Goal: Information Seeking & Learning: Understand process/instructions

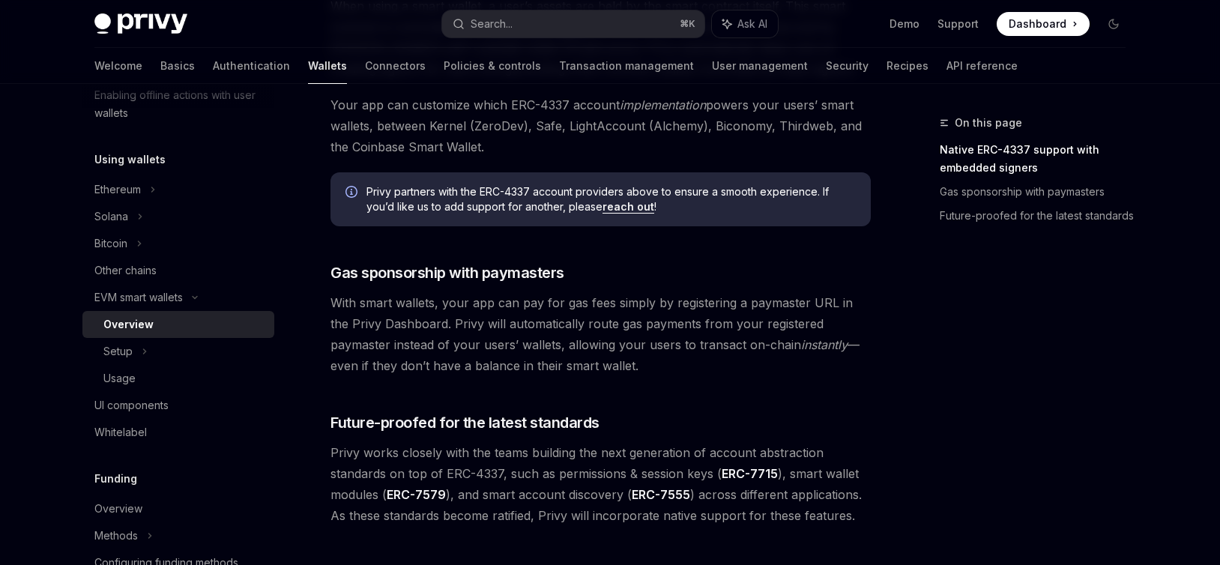
scroll to position [1226, 0]
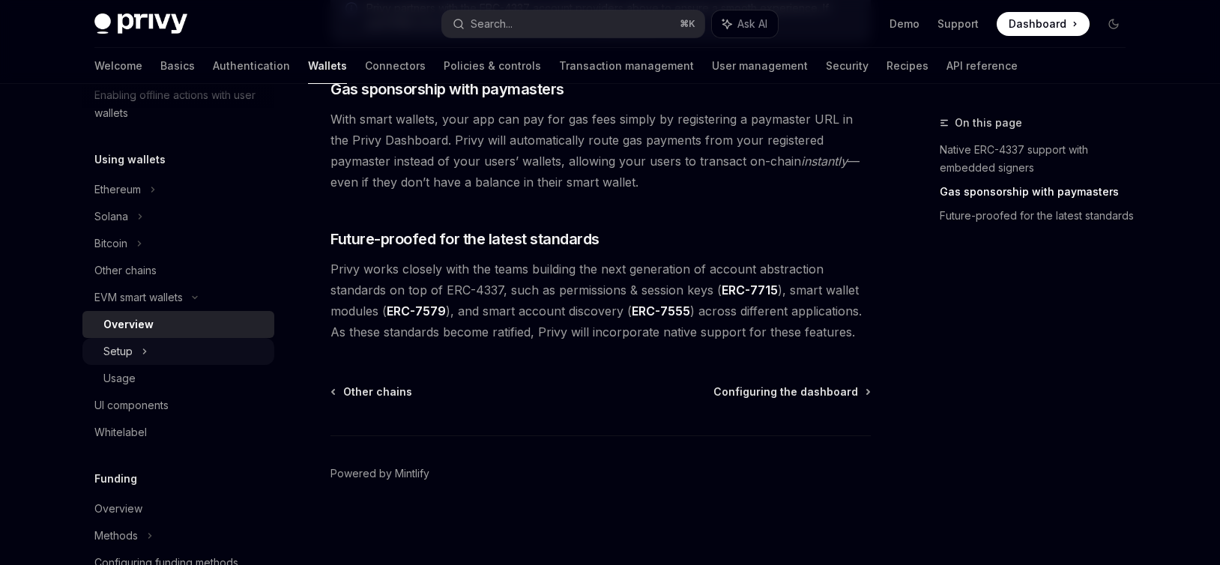
click at [156, 354] on div "Setup" at bounding box center [178, 351] width 192 height 27
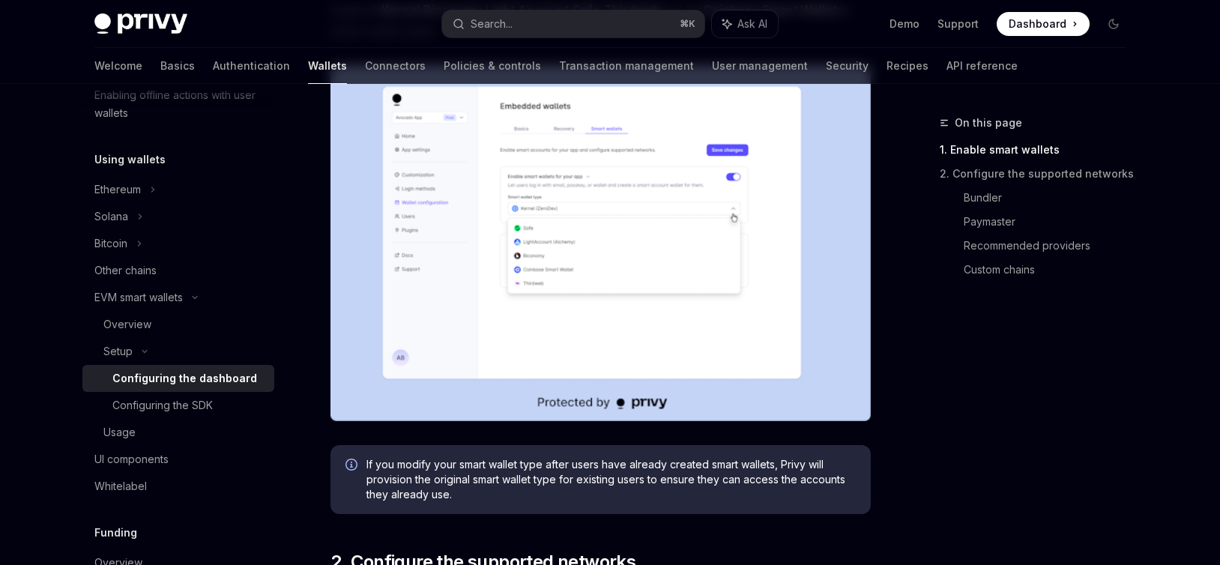
scroll to position [336, 0]
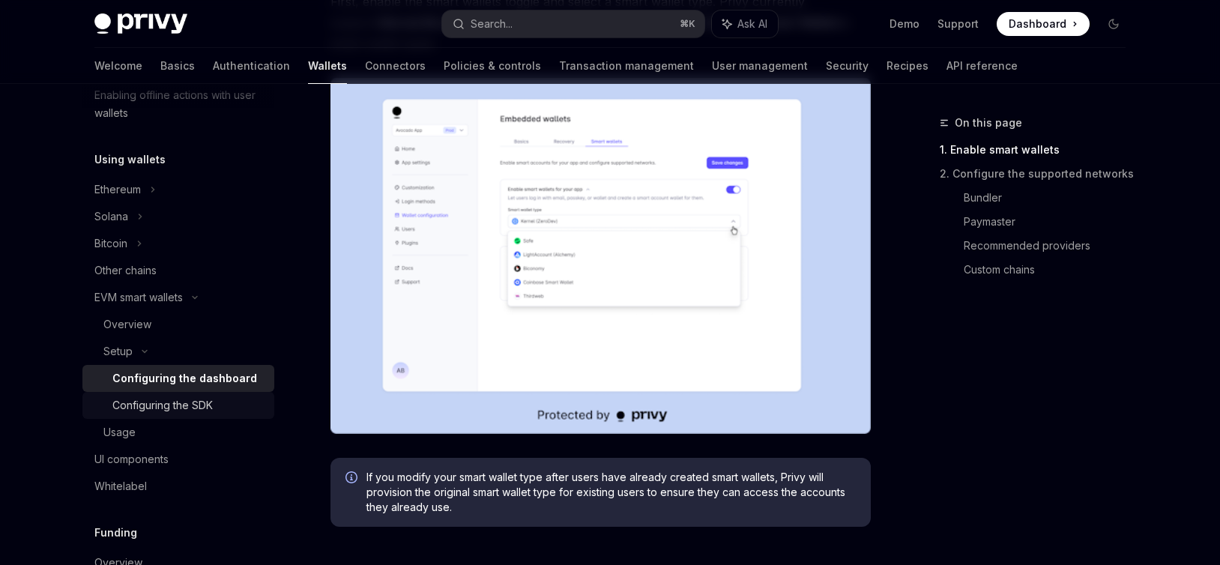
click at [157, 410] on div "Configuring the SDK" at bounding box center [162, 405] width 100 height 18
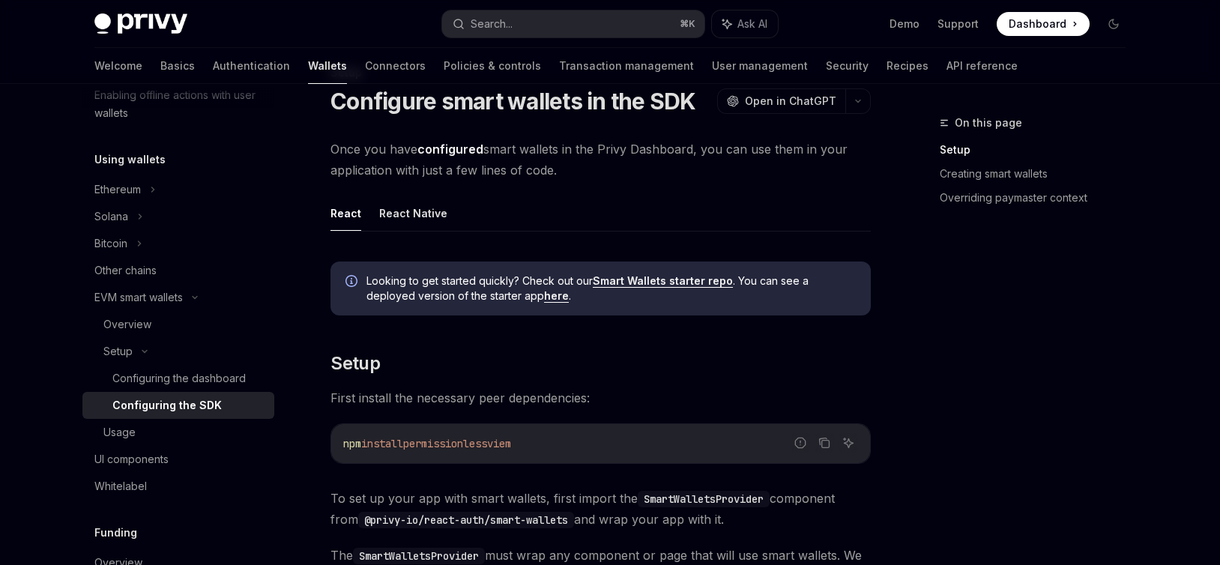
scroll to position [52, 0]
click at [406, 214] on button "React Native" at bounding box center [413, 211] width 68 height 35
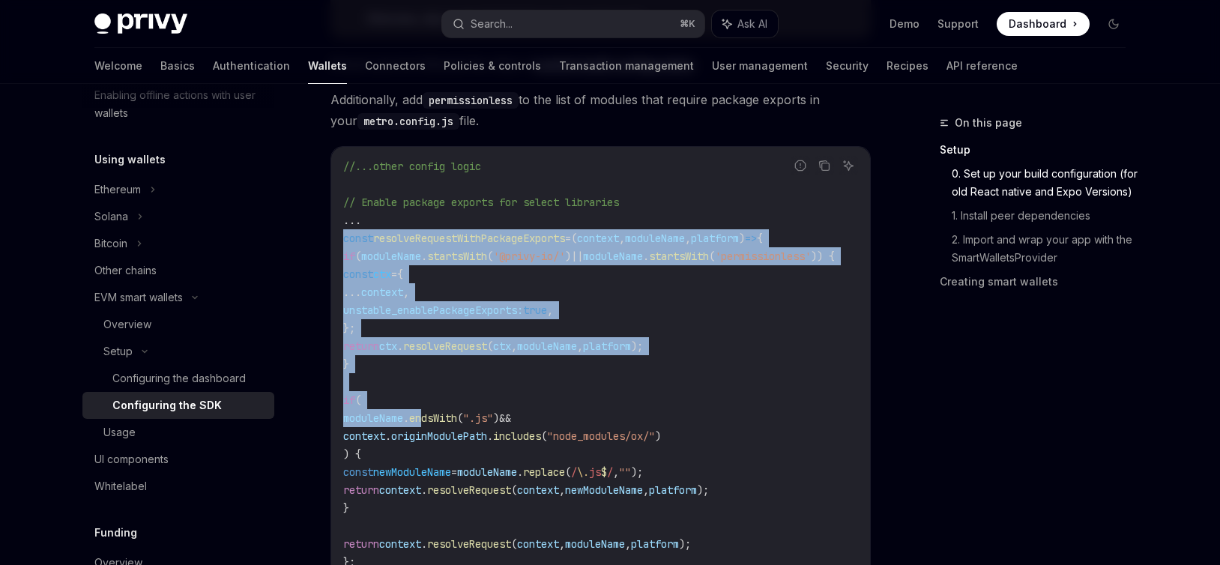
scroll to position [686, 0]
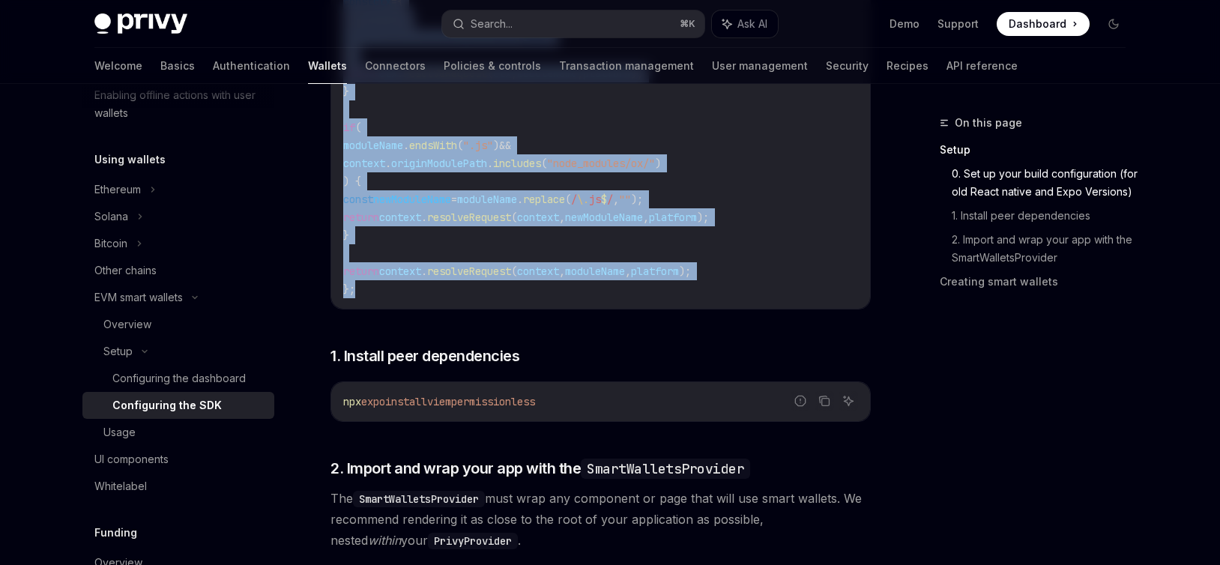
drag, startPoint x: 345, startPoint y: 237, endPoint x: 396, endPoint y: 289, distance: 73.1
click at [396, 289] on code "//...other config logic // Enable package exports for select libraries ... cons…" at bounding box center [606, 92] width 527 height 414
copy code "const resolveRequestWithPackageExports = ( context , moduleName , platform ) =>…"
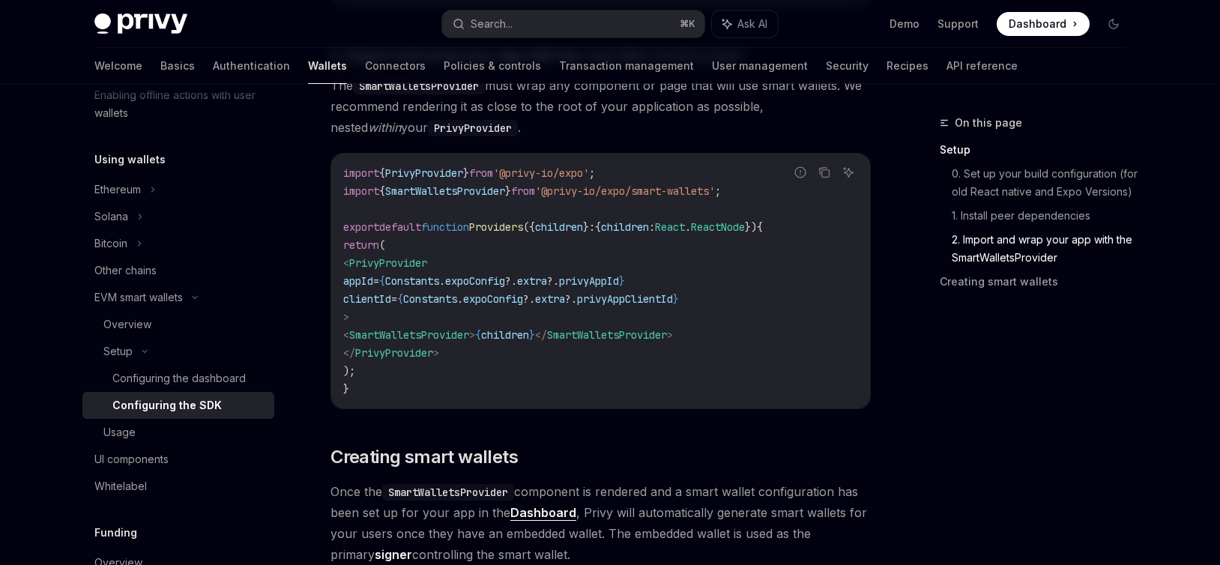
scroll to position [1102, 0]
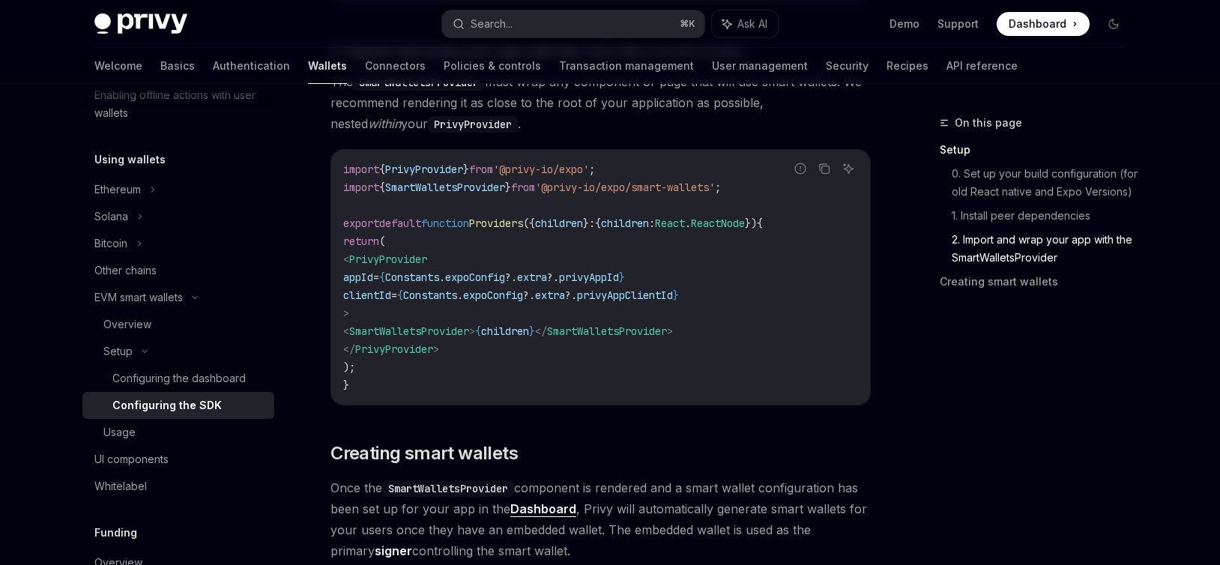
click at [458, 489] on code "SmartWalletsProvider" at bounding box center [448, 488] width 132 height 16
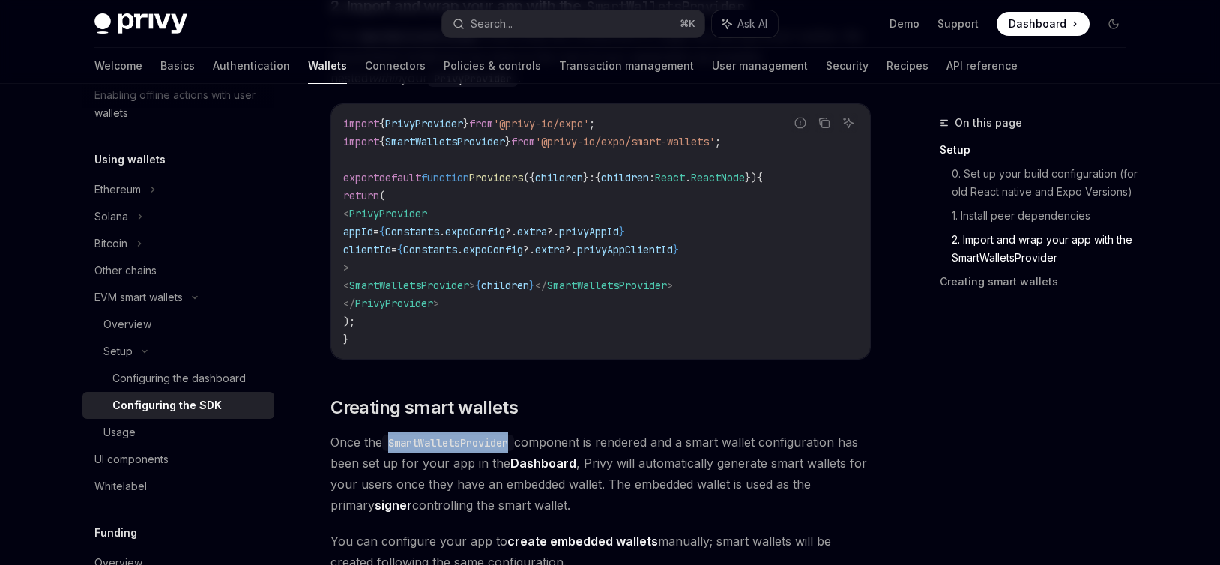
scroll to position [1144, 0]
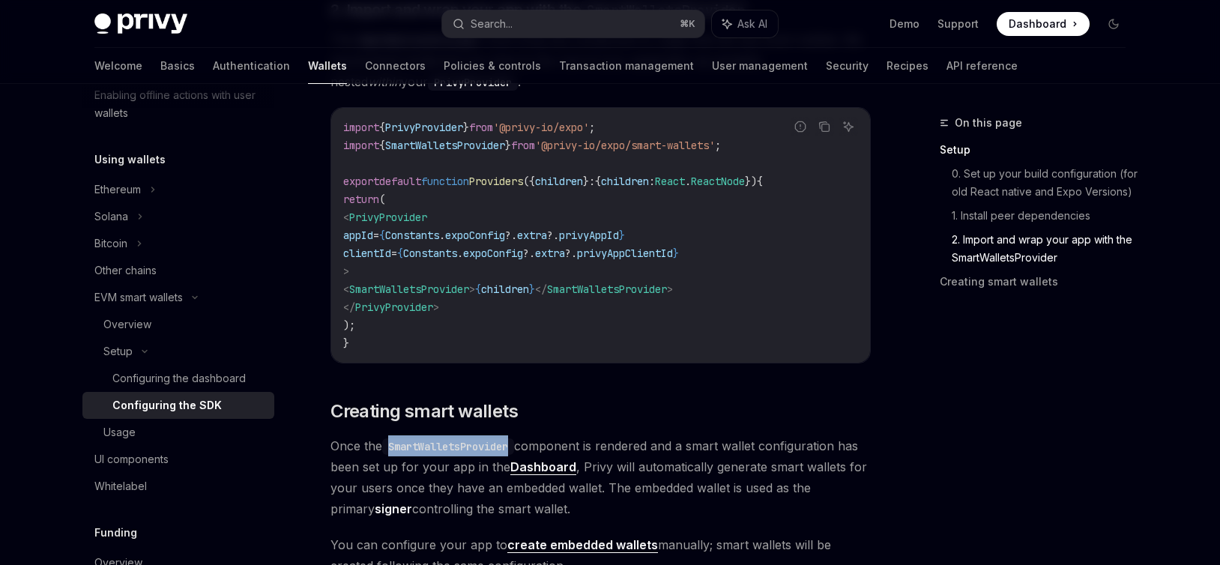
drag, startPoint x: 376, startPoint y: 291, endPoint x: 742, endPoint y: 292, distance: 366.4
click at [742, 292] on code "import { PrivyProvider } from '@privy-io/expo' ; import { SmartWalletsProvider …" at bounding box center [600, 235] width 515 height 234
copy span "< SmartWalletsProvider > { children } </ SmartWalletsProvider >"
click at [160, 374] on div "Configuring the dashboard" at bounding box center [178, 378] width 133 height 18
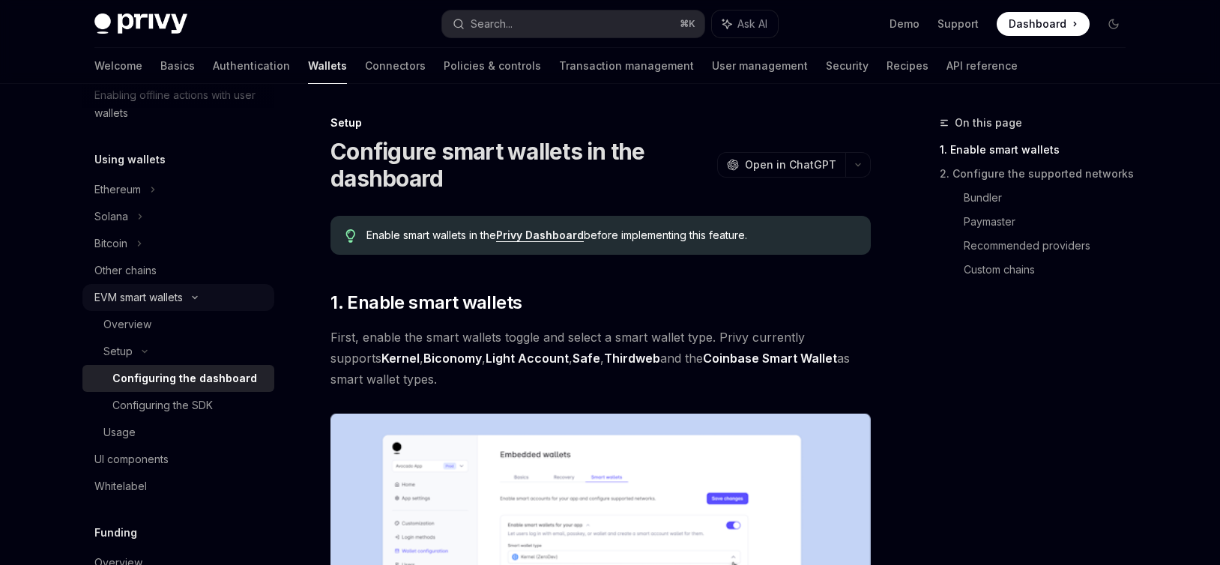
click at [153, 300] on div "EVM smart wallets" at bounding box center [138, 297] width 88 height 18
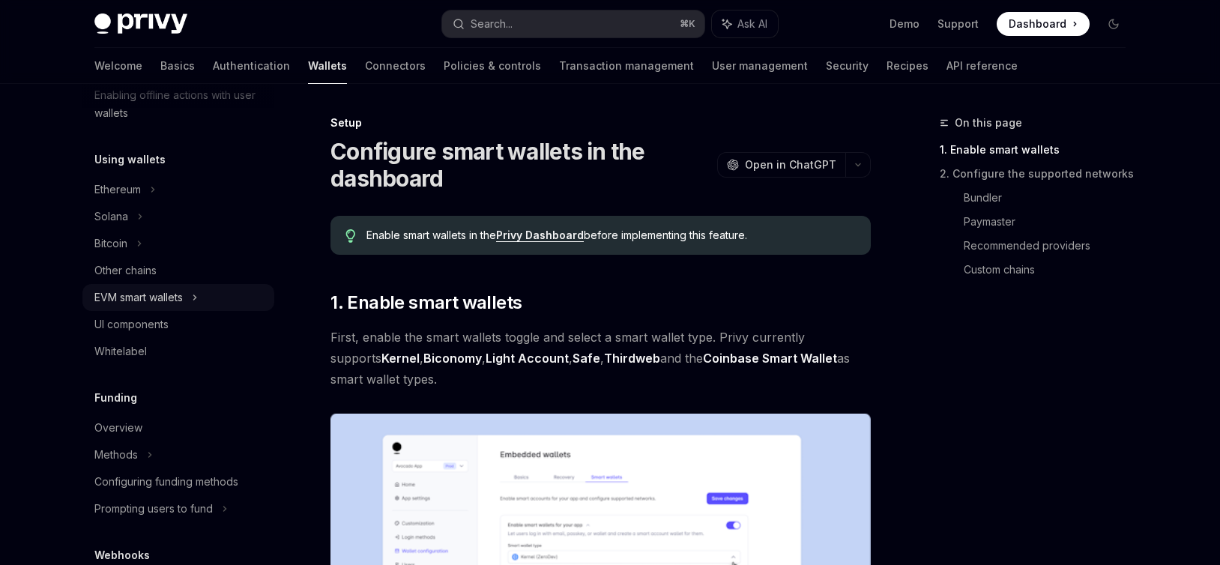
click at [155, 300] on div "EVM smart wallets" at bounding box center [138, 297] width 88 height 18
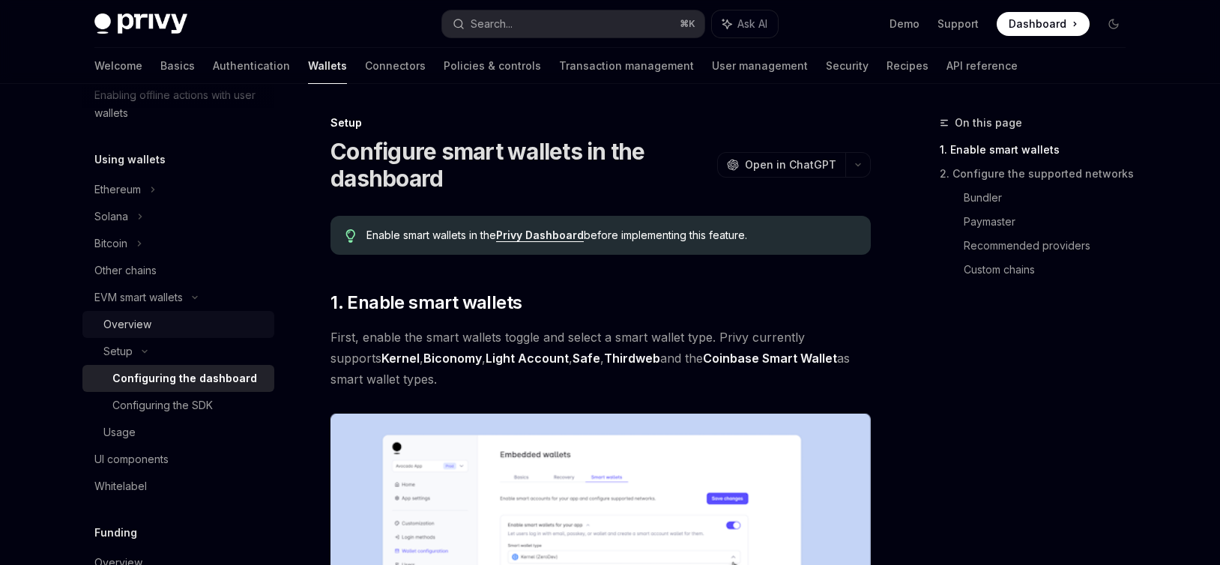
click at [140, 323] on div "Overview" at bounding box center [127, 324] width 48 height 18
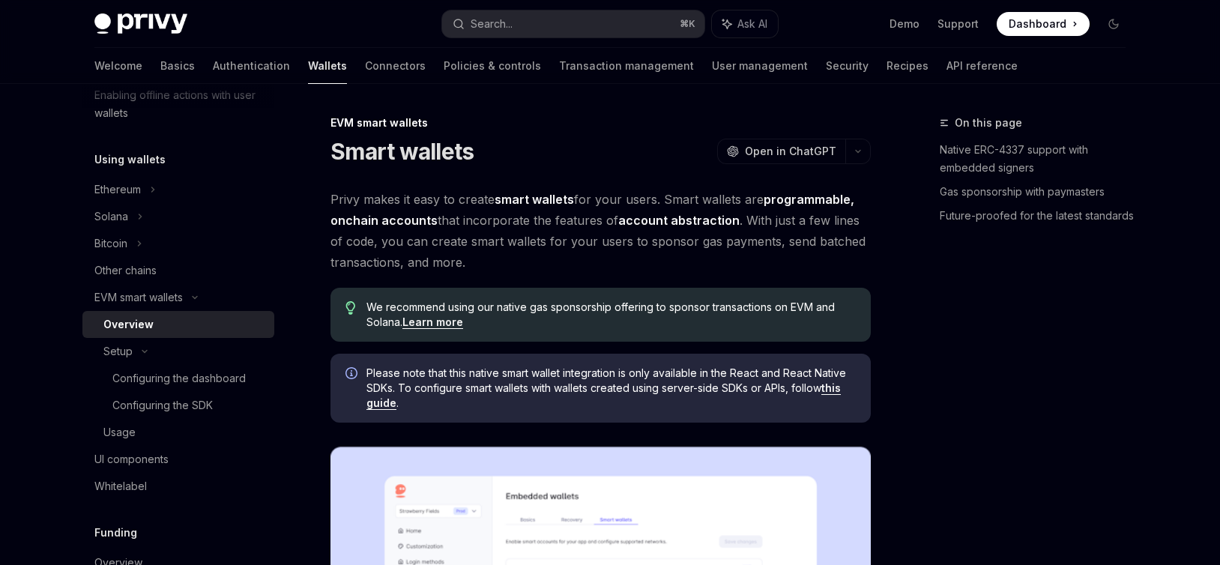
type textarea "*"
click at [778, 157] on span "Open in ChatGPT" at bounding box center [790, 151] width 91 height 15
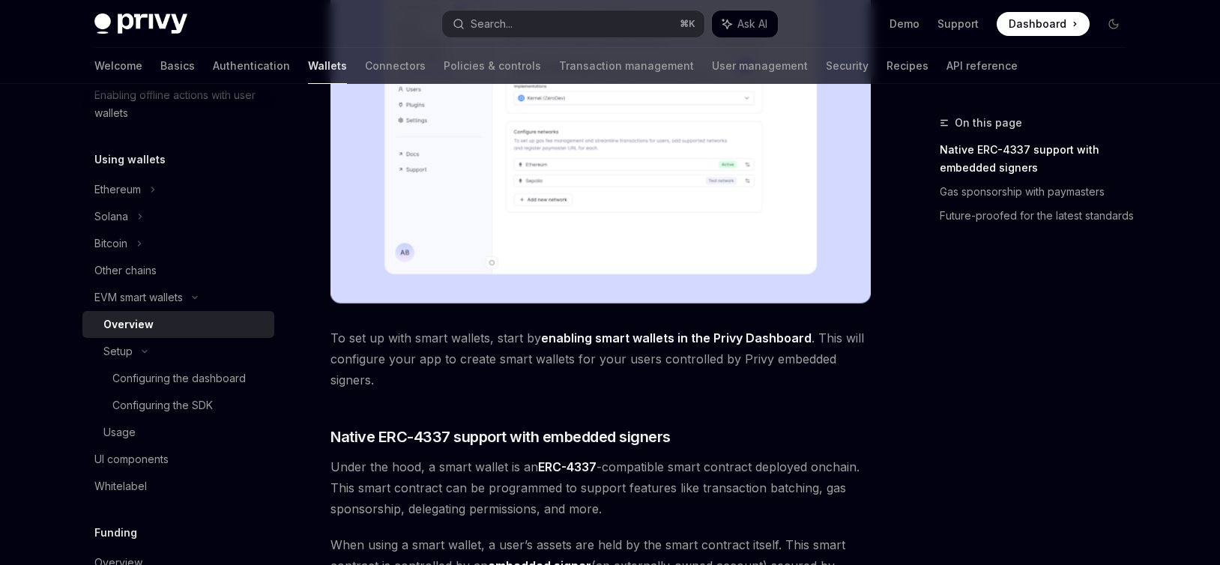
scroll to position [785, 0]
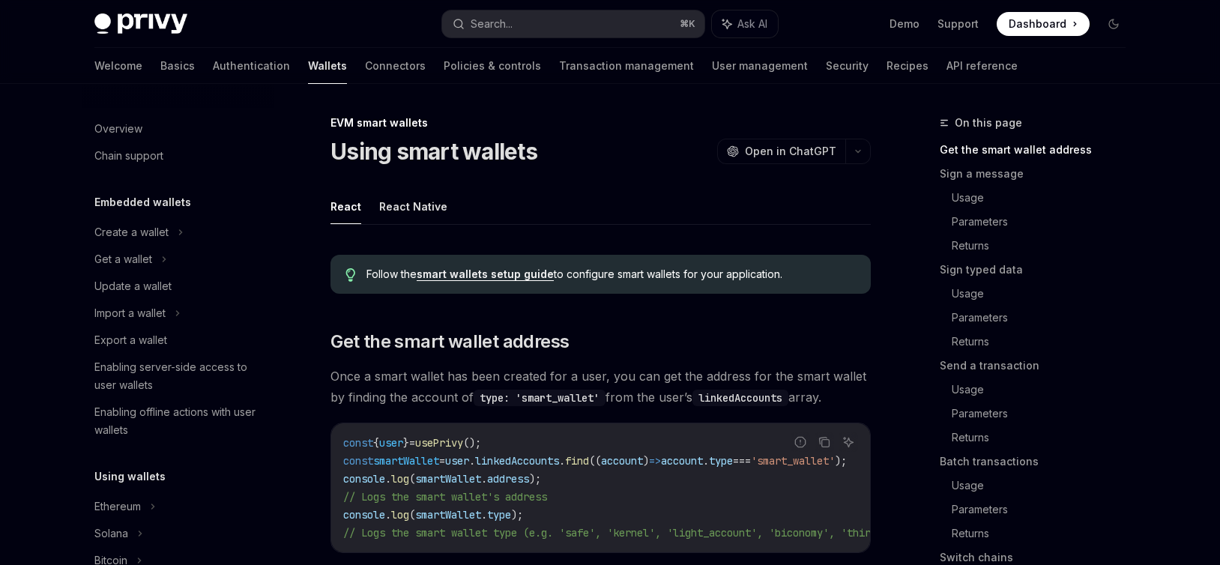
scroll to position [371, 0]
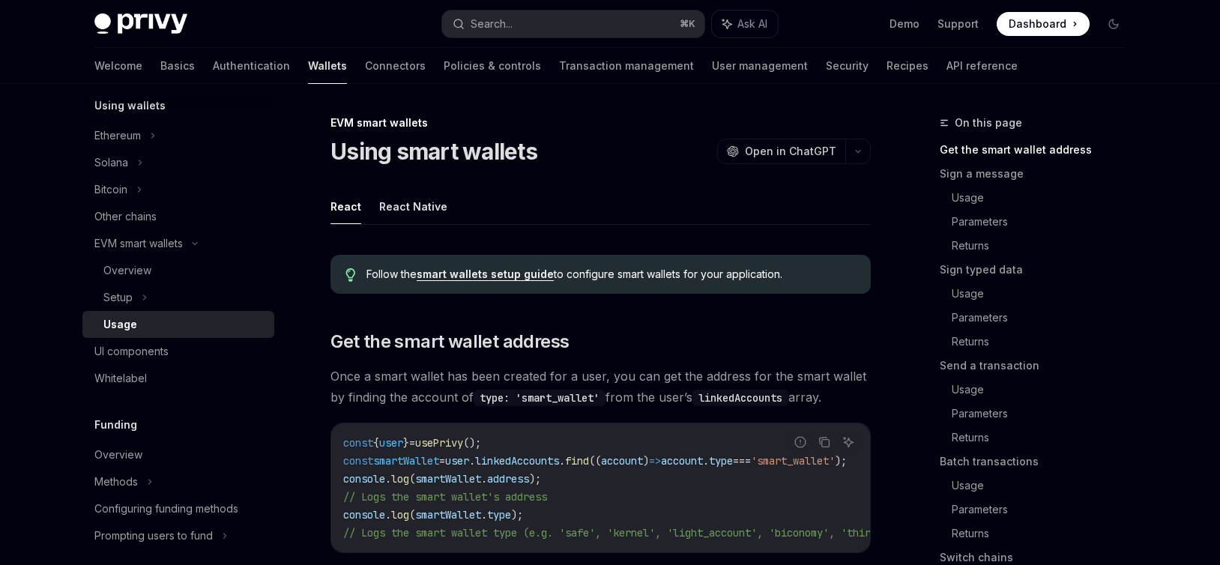
click at [485, 276] on link "smart wallets setup guide" at bounding box center [485, 273] width 137 height 13
type textarea "*"
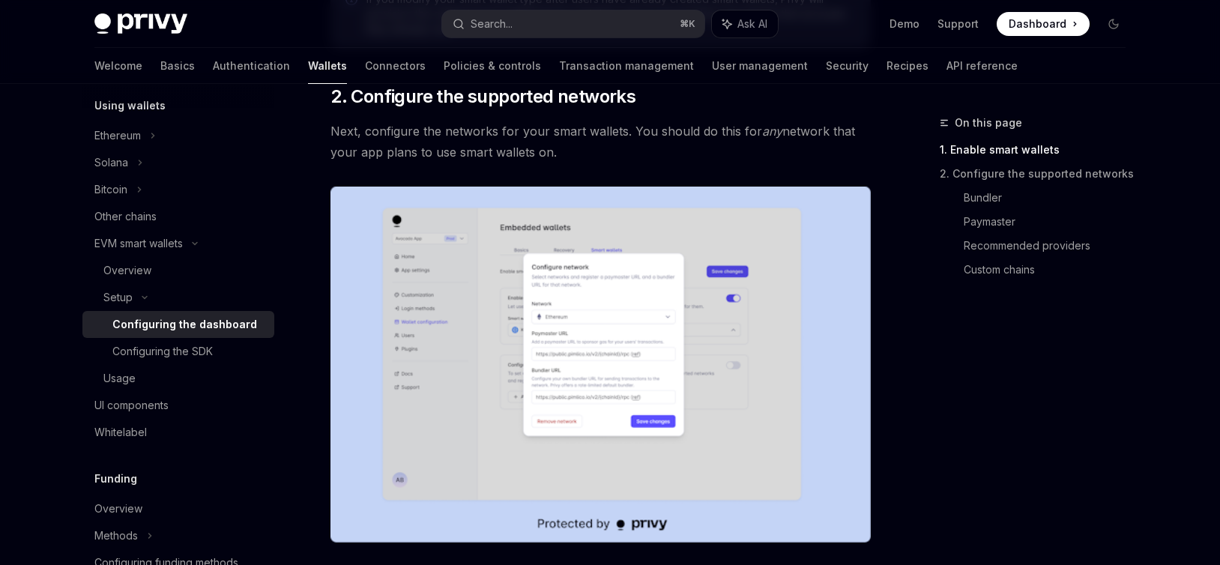
scroll to position [814, 0]
